Goal: Information Seeking & Learning: Find specific fact

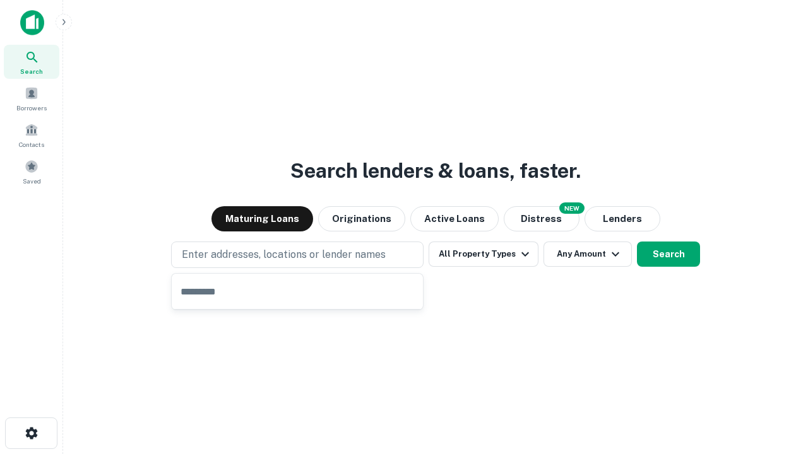
type input "**********"
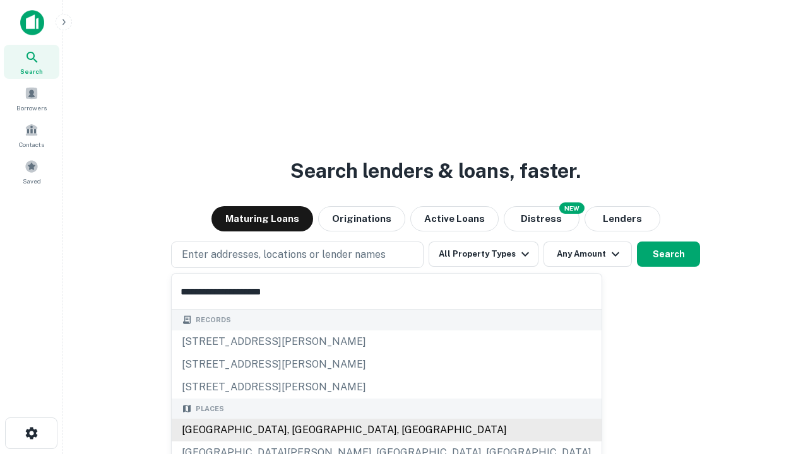
click at [302, 430] on div "Santa Monica, CA, USA" at bounding box center [387, 430] width 430 height 23
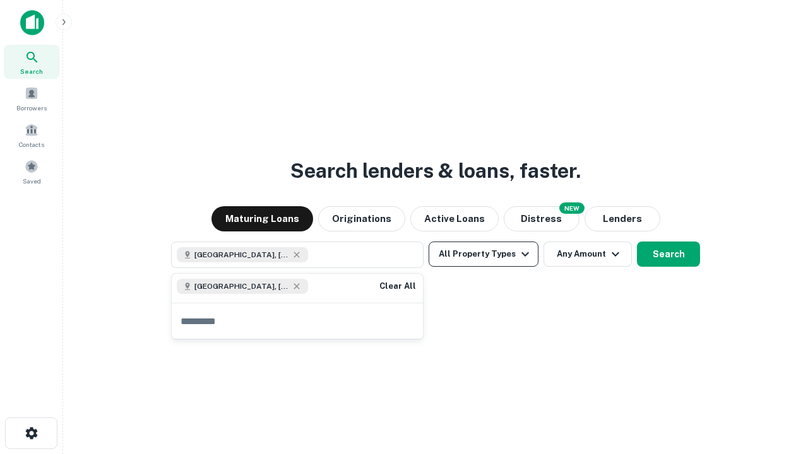
click at [483, 254] on button "All Property Types" at bounding box center [483, 254] width 110 height 25
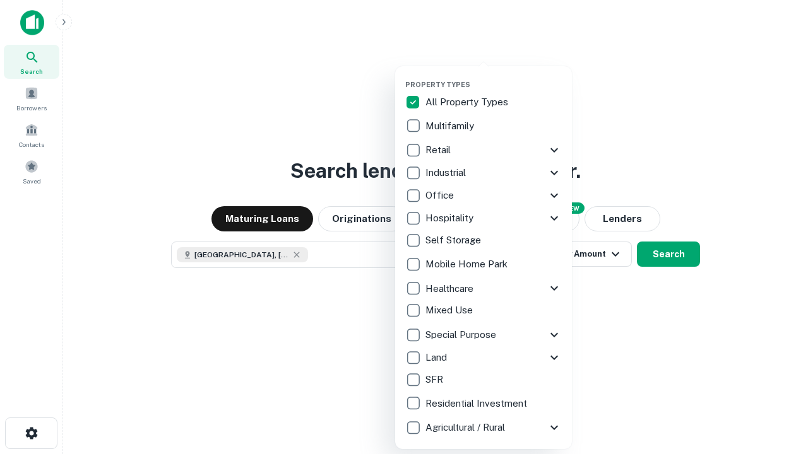
click at [493, 76] on button "button" at bounding box center [493, 76] width 177 height 1
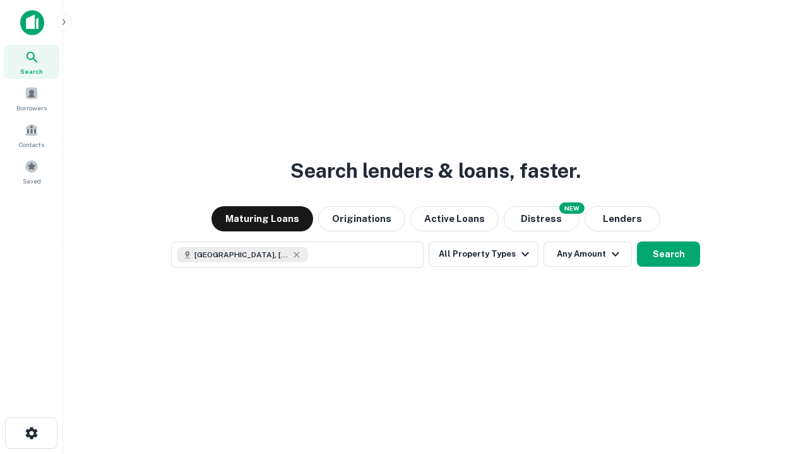
scroll to position [20, 0]
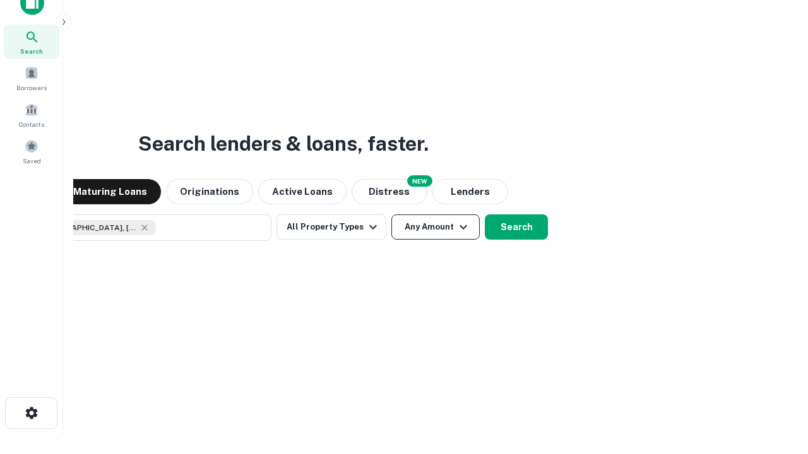
click at [391, 214] on button "Any Amount" at bounding box center [435, 226] width 88 height 25
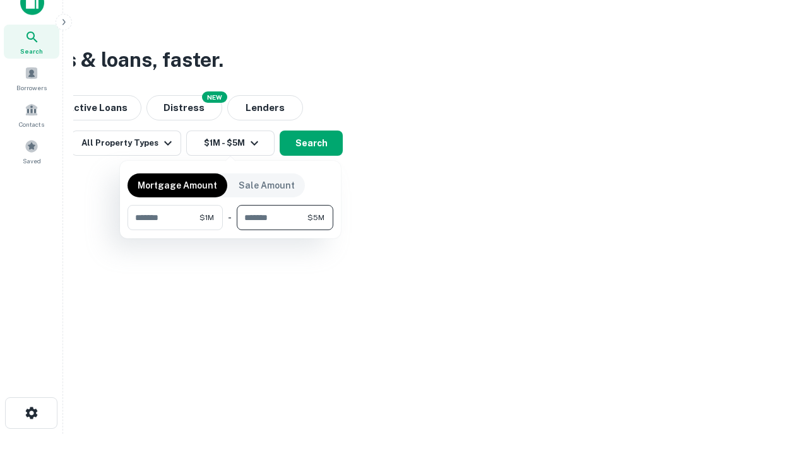
type input "*******"
click at [230, 230] on button "button" at bounding box center [230, 230] width 206 height 1
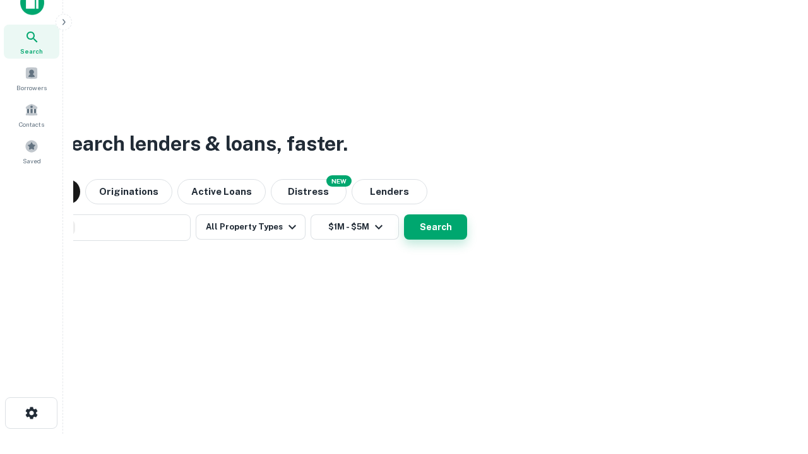
click at [404, 214] on button "Search" at bounding box center [435, 226] width 63 height 25
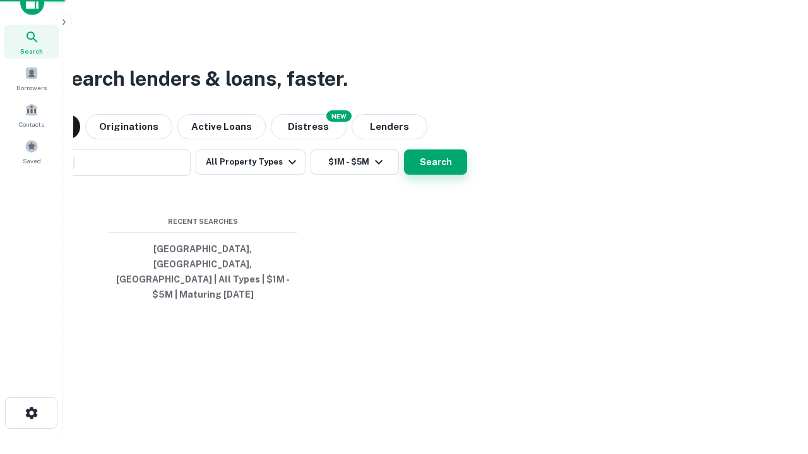
scroll to position [41, 357]
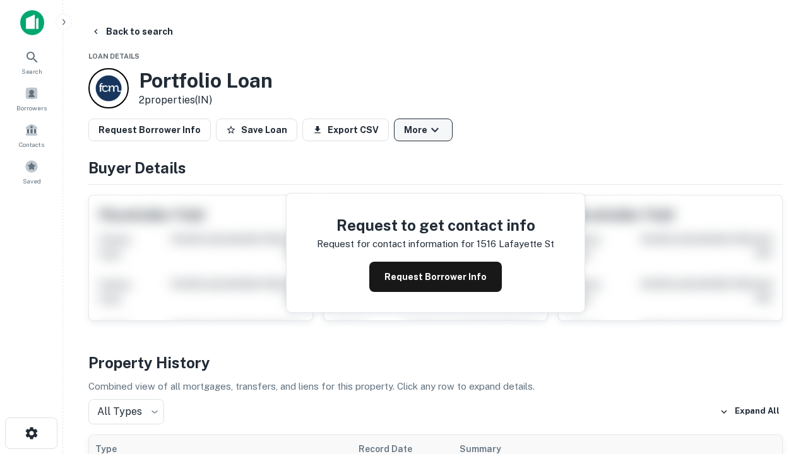
click at [423, 130] on button "More" at bounding box center [423, 130] width 59 height 23
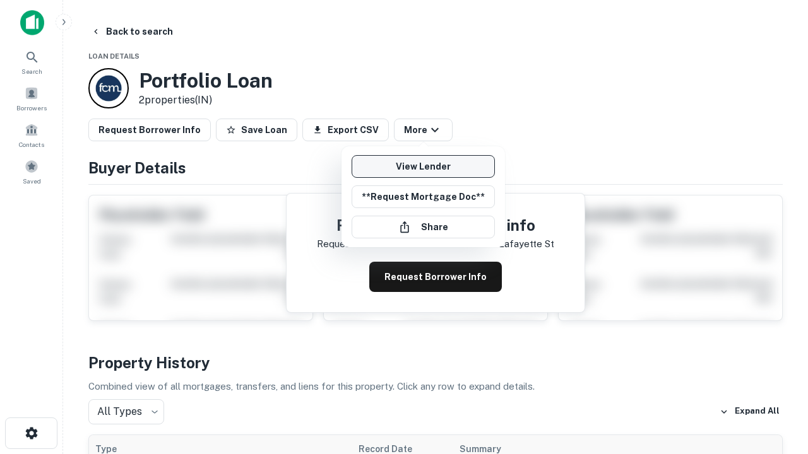
click at [423, 167] on link "View Lender" at bounding box center [422, 166] width 143 height 23
